Goal: Find contact information: Find contact information

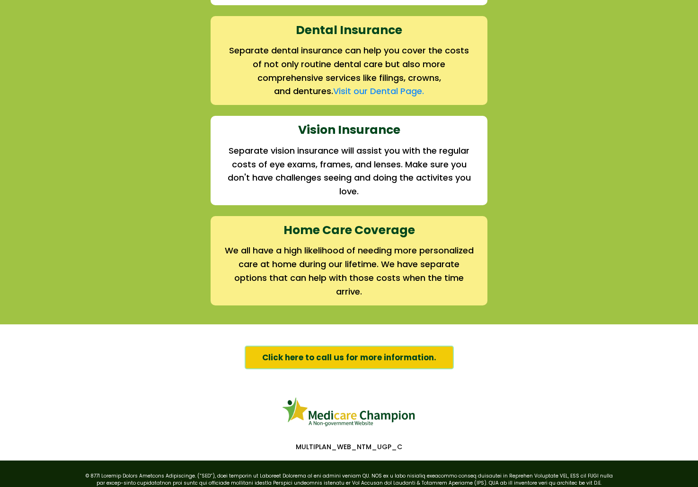
scroll to position [1388, 0]
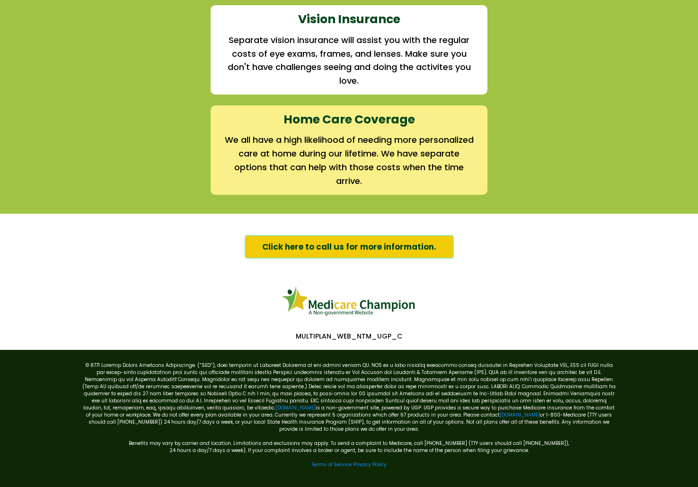
click at [197, 305] on picture at bounding box center [349, 301] width 535 height 33
click at [376, 461] on link "Privacy Policy" at bounding box center [370, 464] width 34 height 7
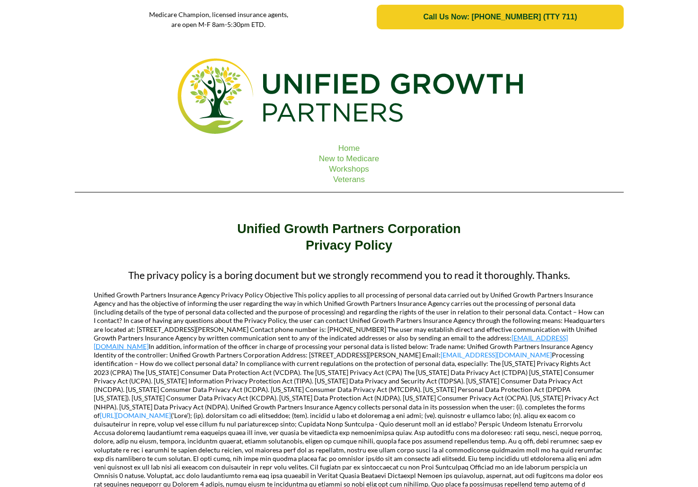
drag, startPoint x: 607, startPoint y: 339, endPoint x: 520, endPoint y: 340, distance: 87.5
copy link "unifiedgrowthpartners.com"
drag, startPoint x: 215, startPoint y: 228, endPoint x: 381, endPoint y: 232, distance: 166.1
click at [381, 232] on h1 "Unified Growth Partners Corporation" at bounding box center [349, 229] width 544 height 17
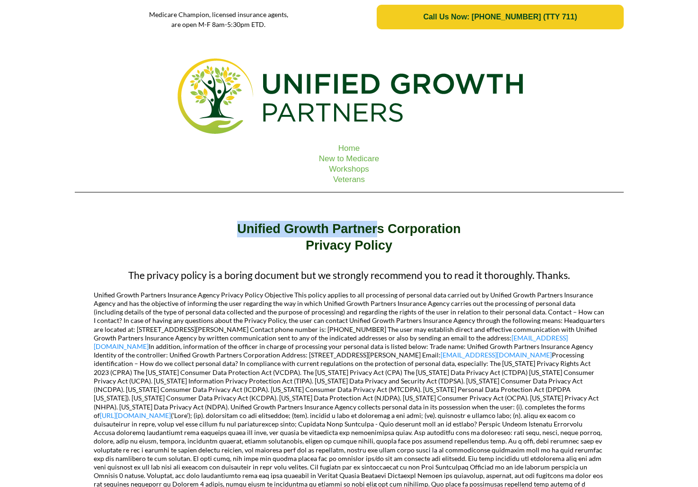
copy strong "Unified Growth Partner"
